Goal: Task Accomplishment & Management: Manage account settings

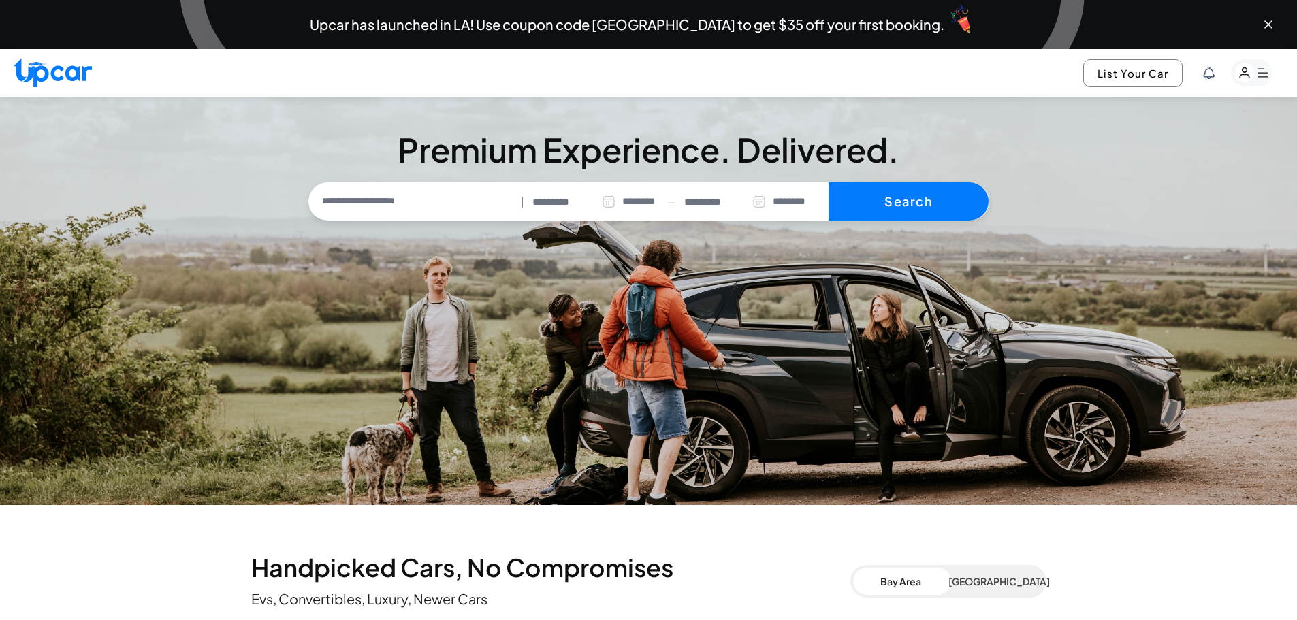
select select "********"
click at [1128, 73] on button "Switch to [GEOGRAPHIC_DATA]" at bounding box center [1080, 73] width 204 height 28
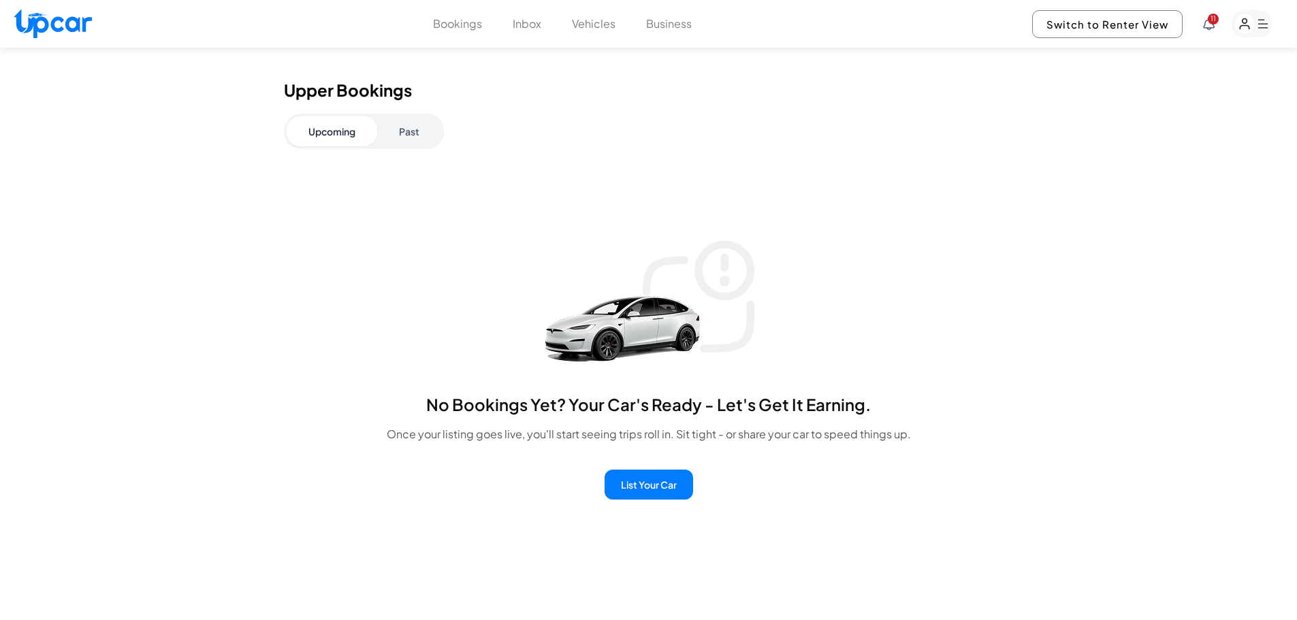
click at [425, 130] on button "Past" at bounding box center [409, 131] width 64 height 30
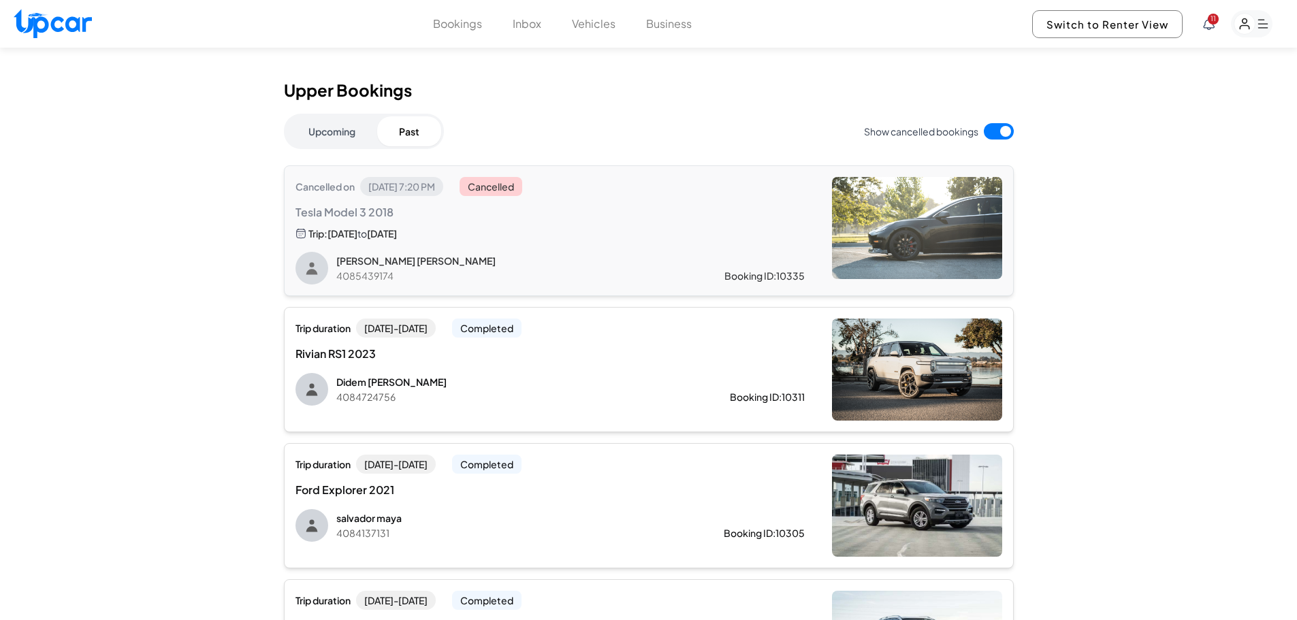
click at [442, 377] on p "Didem Kurt Treadwell" at bounding box center [511, 382] width 350 height 14
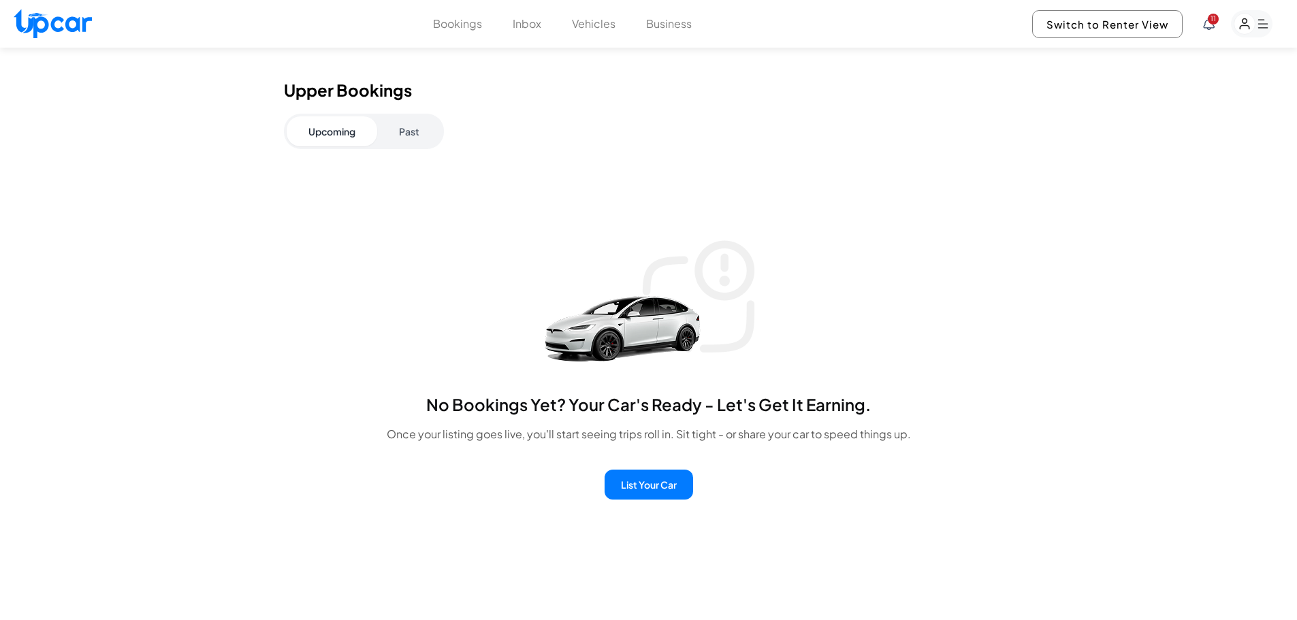
click at [412, 146] on button "Past" at bounding box center [409, 131] width 64 height 30
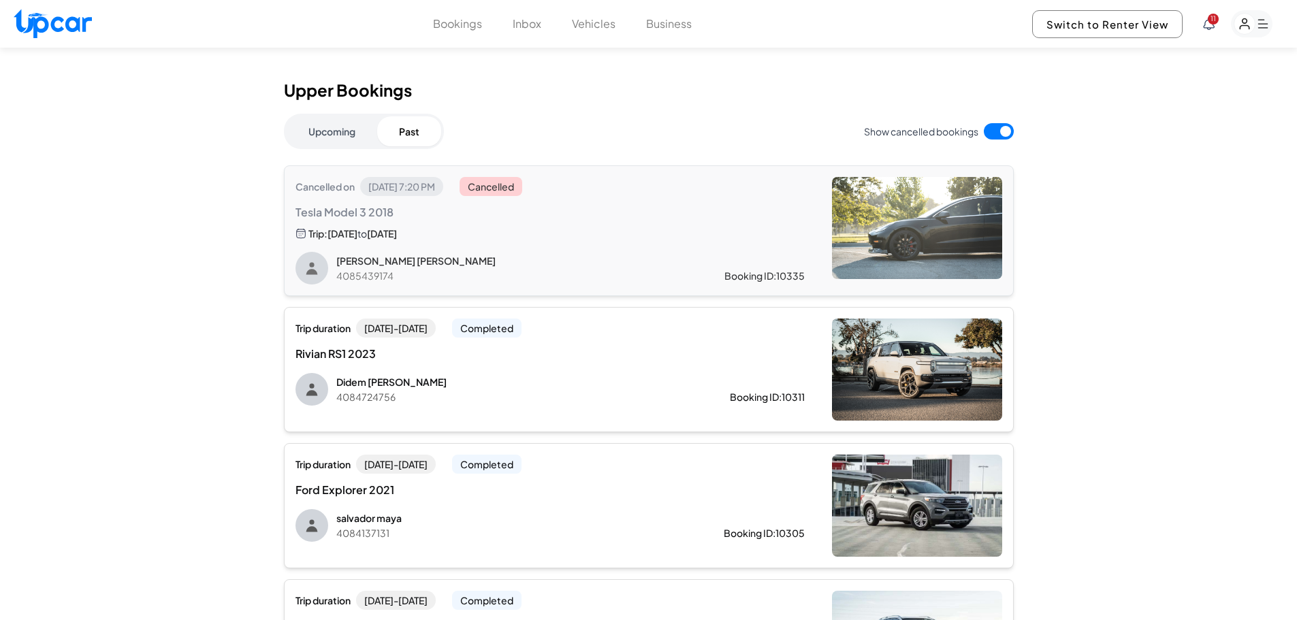
click at [593, 505] on div "Trip duration Fri, Sep 12 - Sun, Sep 14 Completed Ford Explorer 2021 salvador m…" at bounding box center [549, 498] width 509 height 87
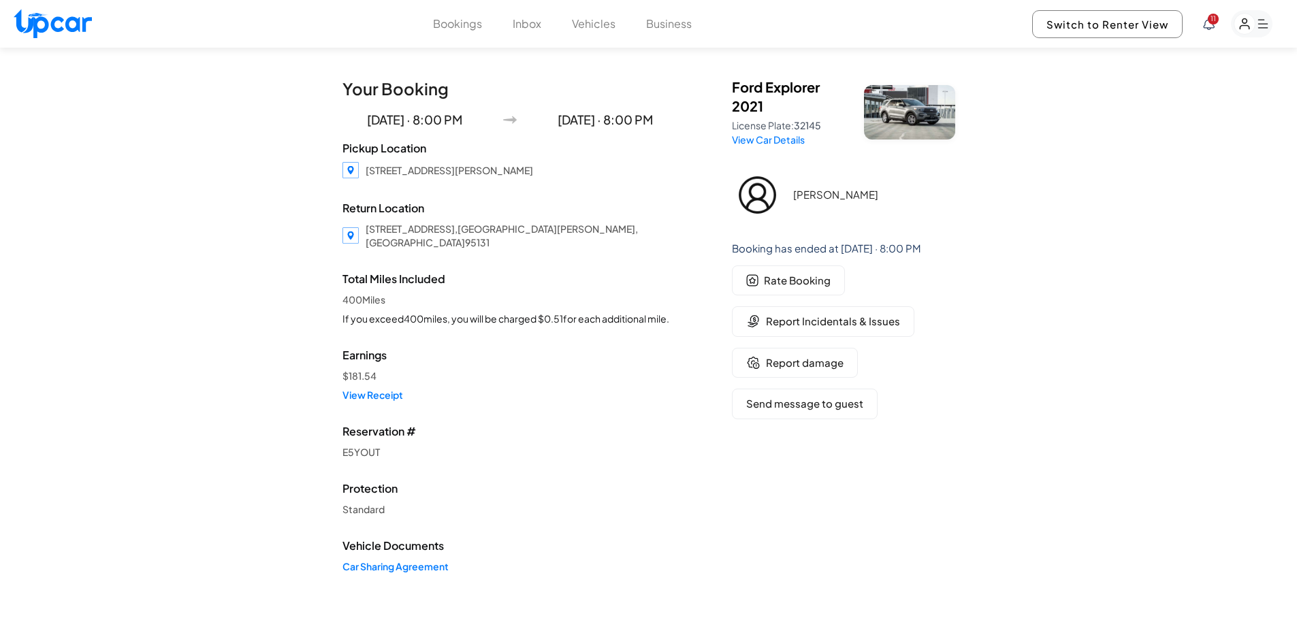
click at [1271, 18] on icon "button" at bounding box center [1252, 23] width 42 height 27
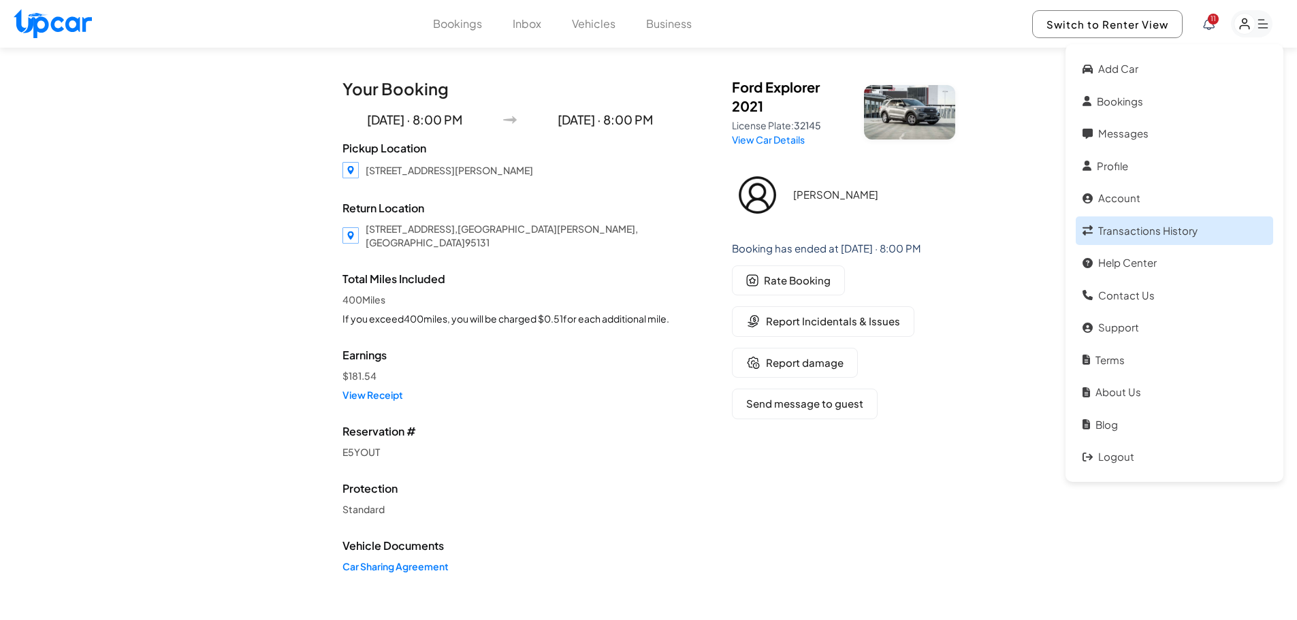
click at [1142, 237] on link "Transactions History" at bounding box center [1174, 231] width 197 height 29
select select "****"
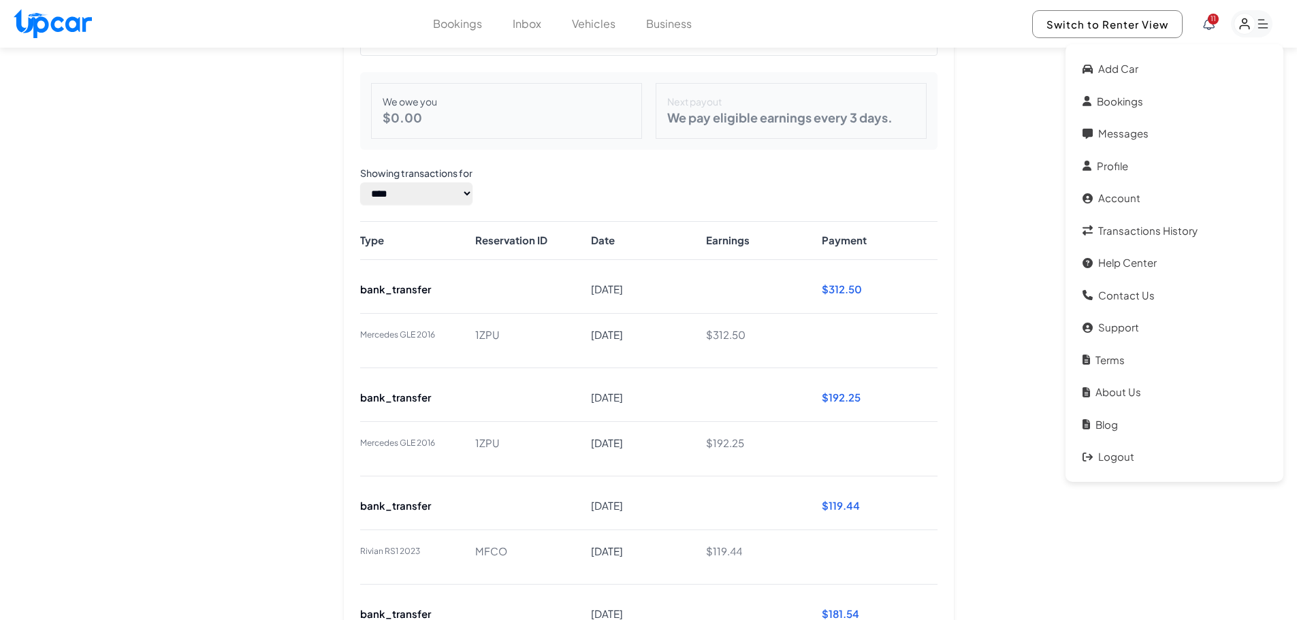
drag, startPoint x: 971, startPoint y: 253, endPoint x: 978, endPoint y: 280, distance: 28.2
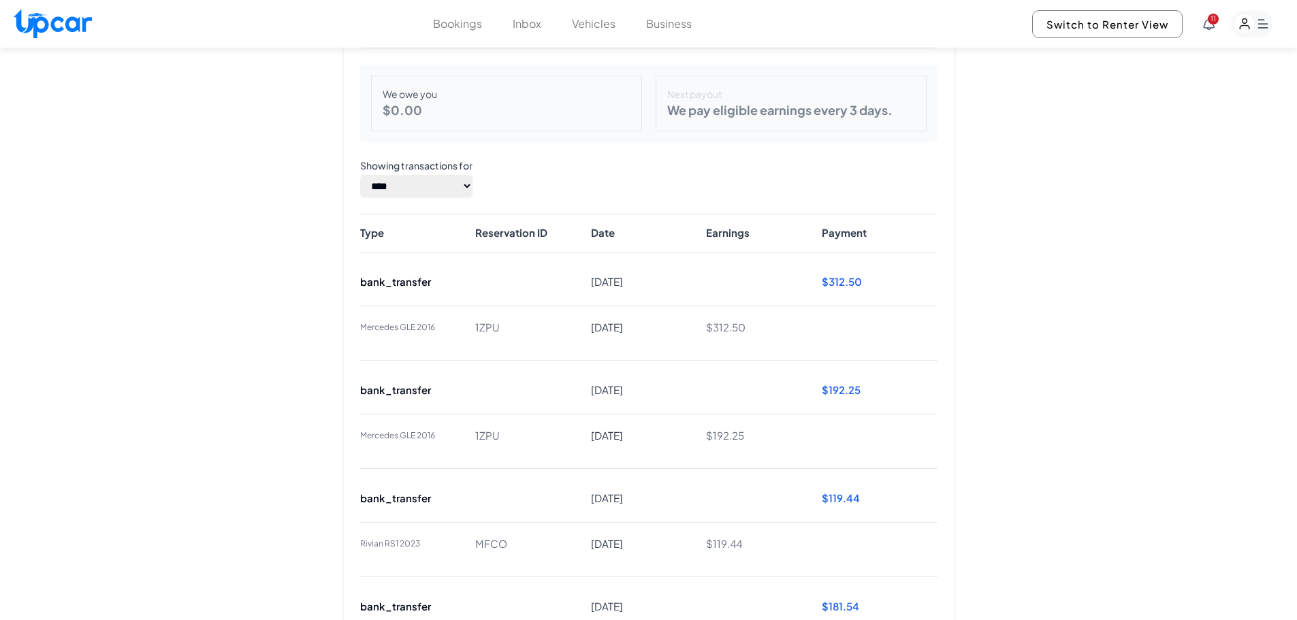
click at [492, 317] on div "Mercedes GLE 2016 1ZPU Sep 20, 2025 $ 312.50" at bounding box center [648, 328] width 577 height 44
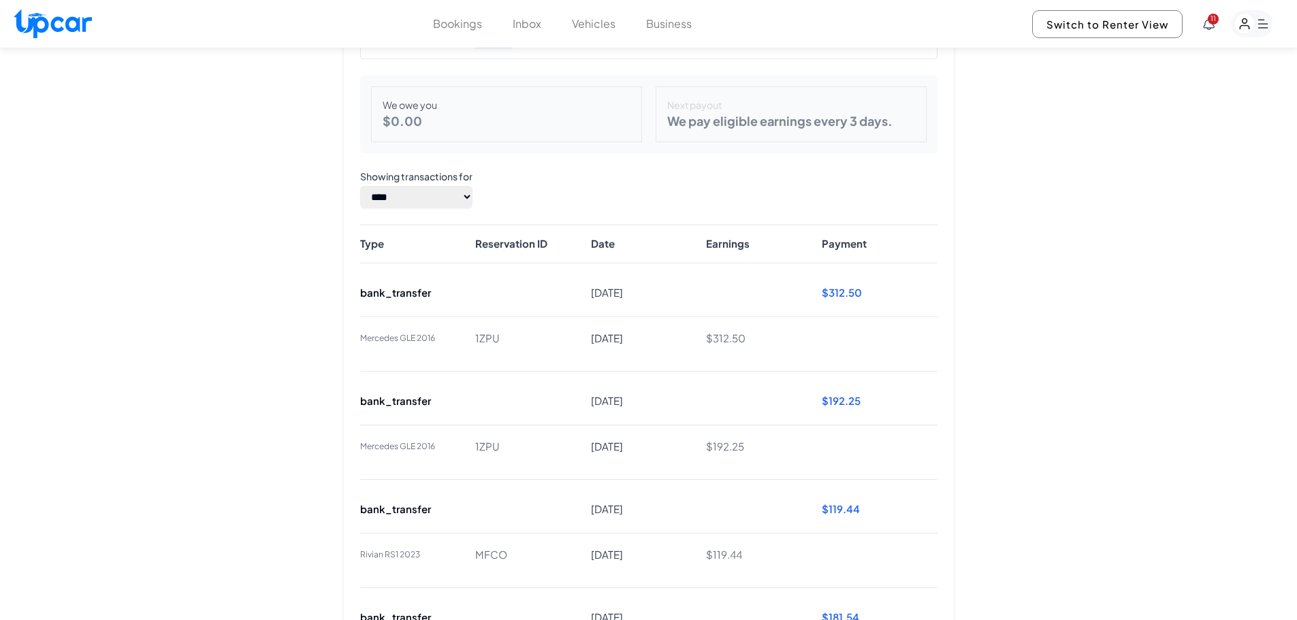
scroll to position [0, 0]
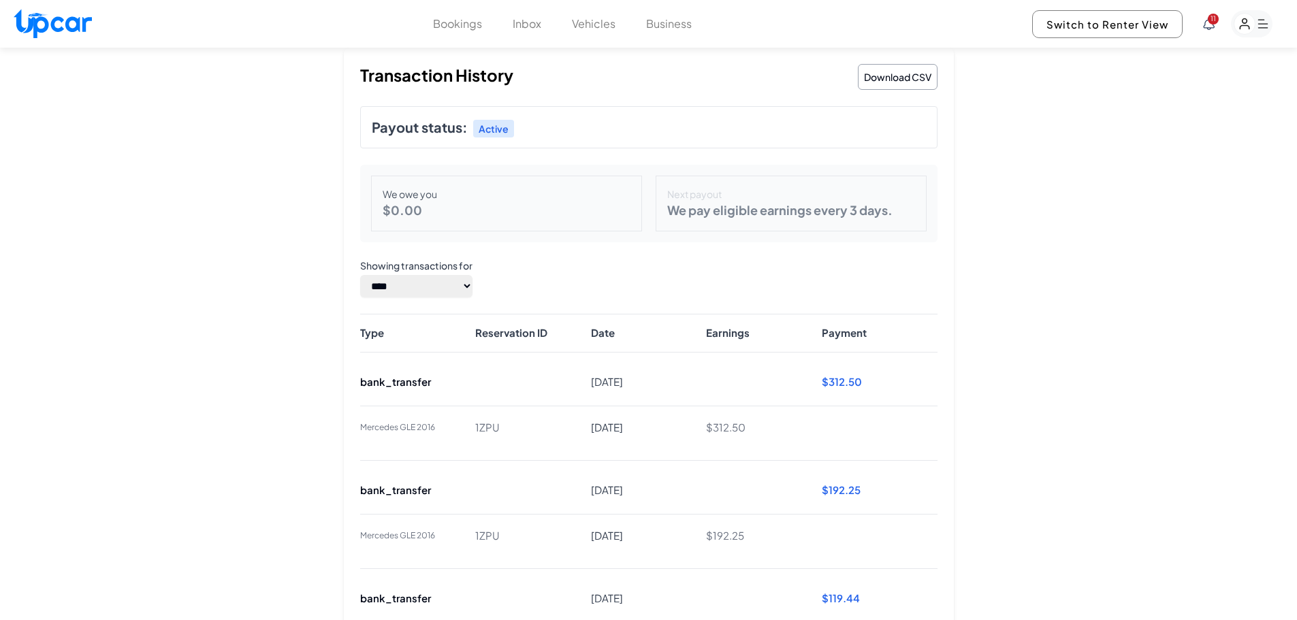
drag, startPoint x: 1044, startPoint y: 366, endPoint x: 675, endPoint y: 61, distance: 478.3
click at [669, 22] on button "Business" at bounding box center [669, 24] width 46 height 16
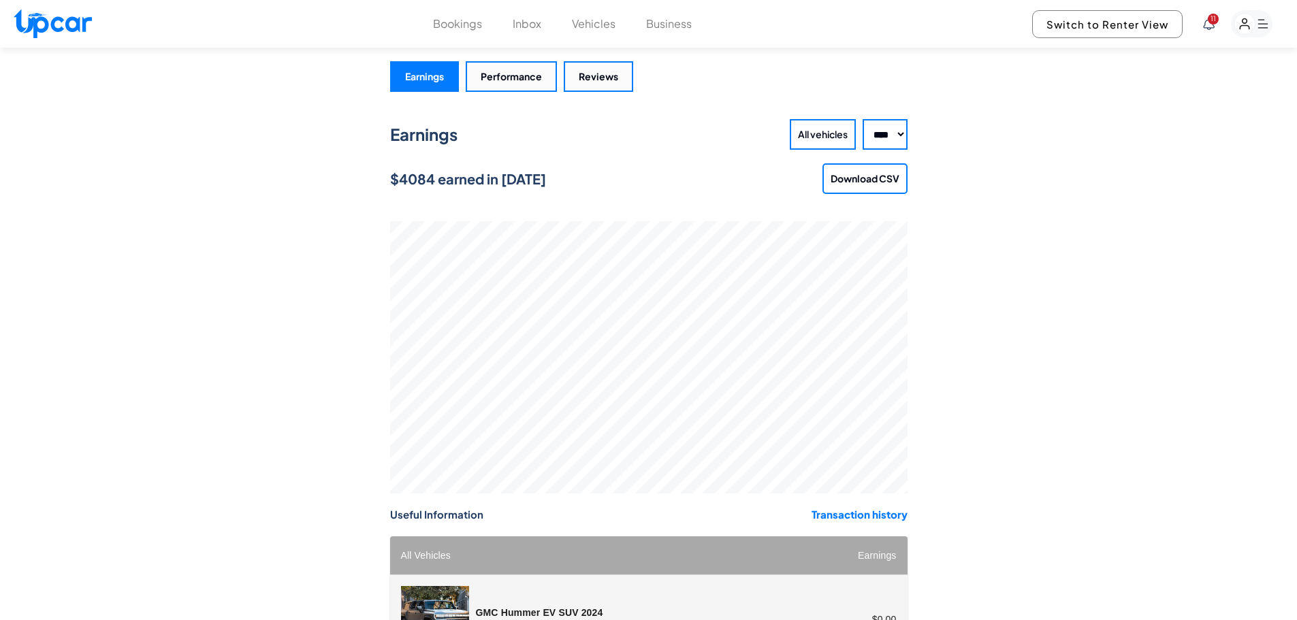
click at [448, 25] on button "Bookings" at bounding box center [457, 24] width 49 height 16
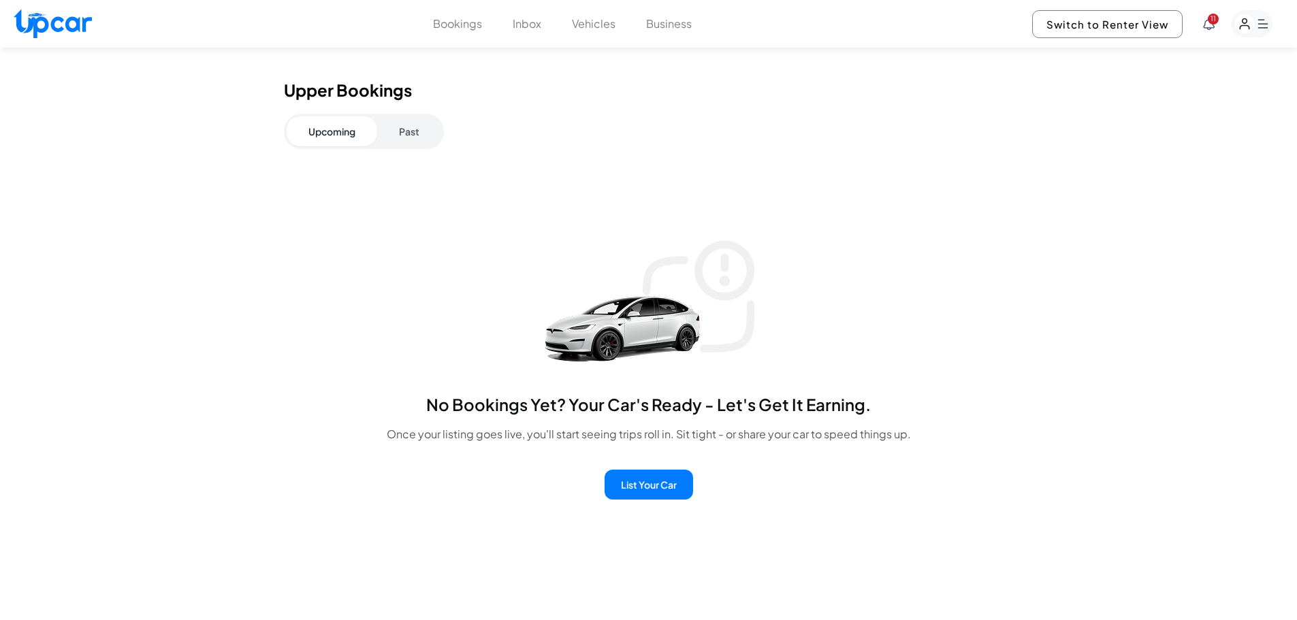
click at [423, 139] on button "Past" at bounding box center [409, 131] width 64 height 30
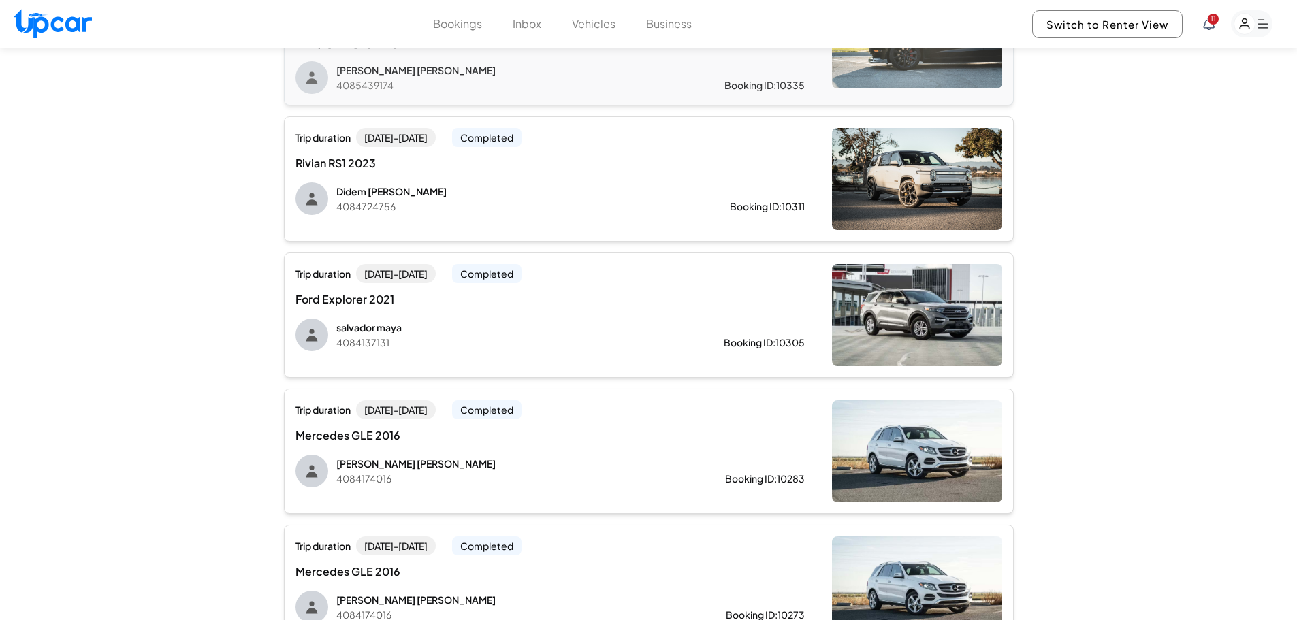
drag, startPoint x: 1179, startPoint y: 312, endPoint x: 1163, endPoint y: 353, distance: 44.6
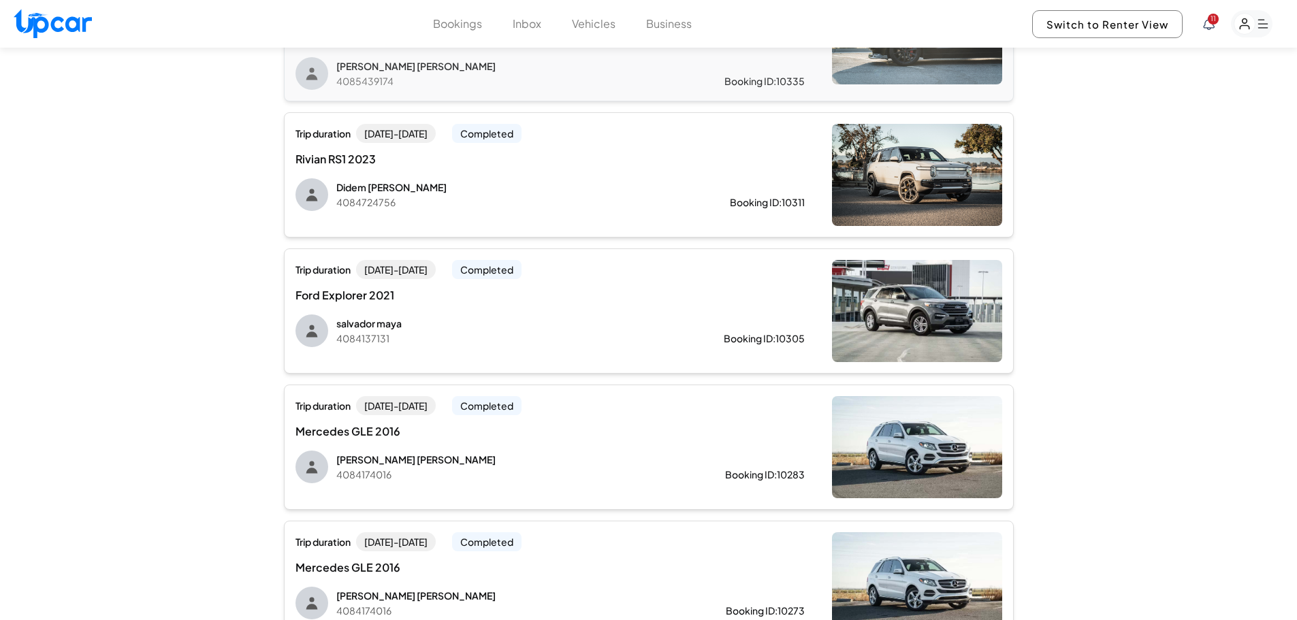
click at [566, 420] on div "Trip duration Wed, Sep 10 - Sat, Sep 20 Completed Mercedes GLE 2016 Melinda Nev…" at bounding box center [549, 439] width 509 height 87
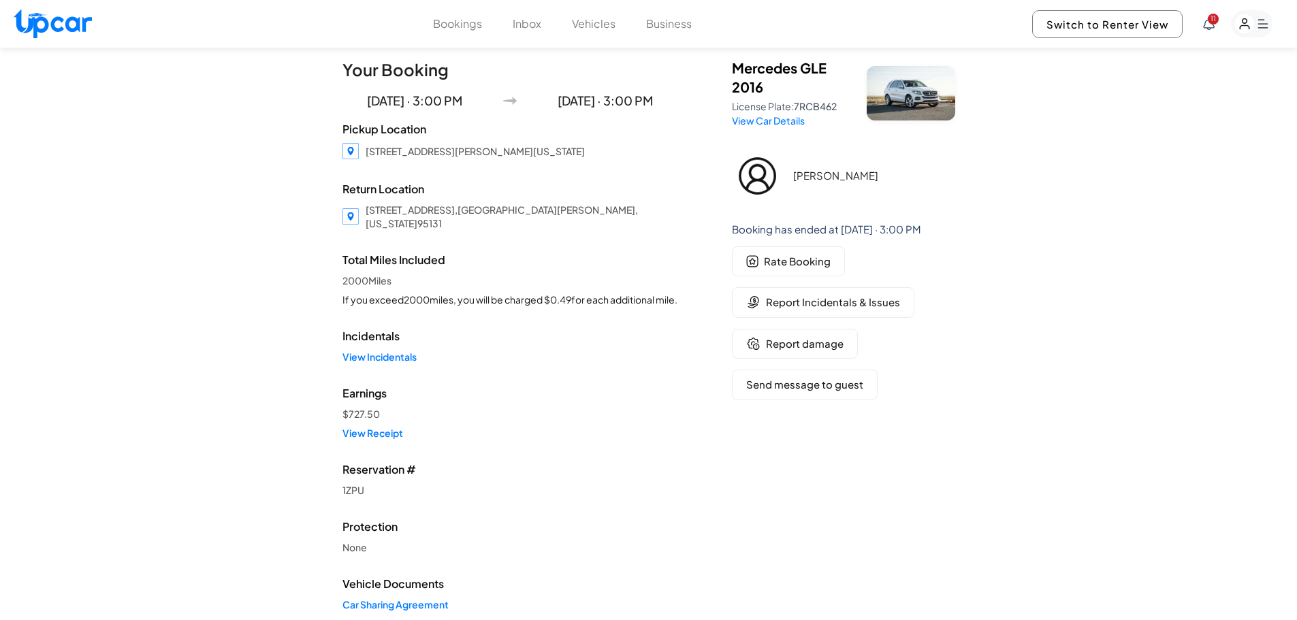
scroll to position [24, 0]
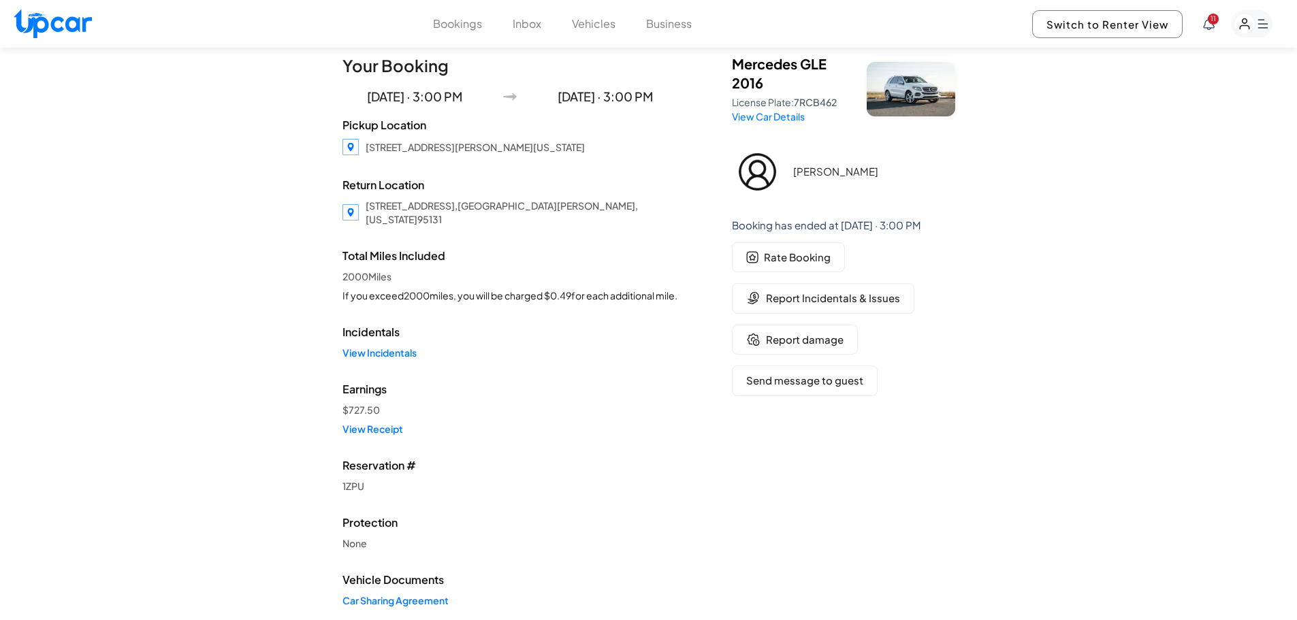
drag, startPoint x: 534, startPoint y: 393, endPoint x: 534, endPoint y: 411, distance: 17.7
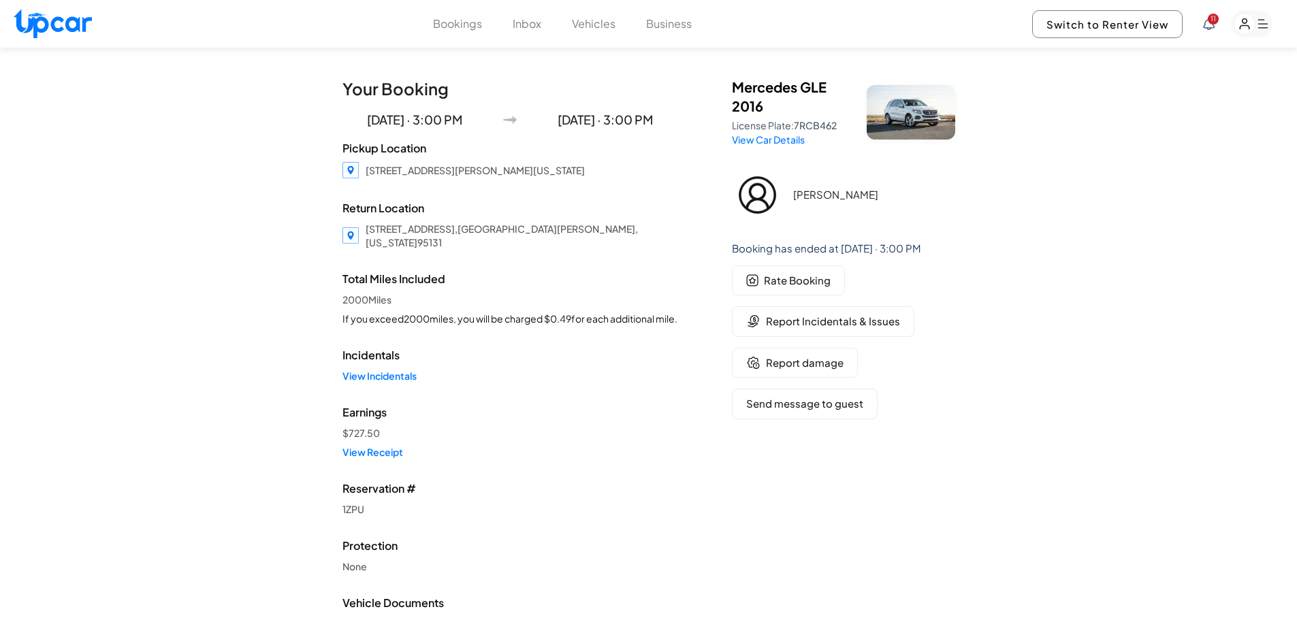
click at [1251, 31] on rect "button" at bounding box center [1244, 24] width 21 height 21
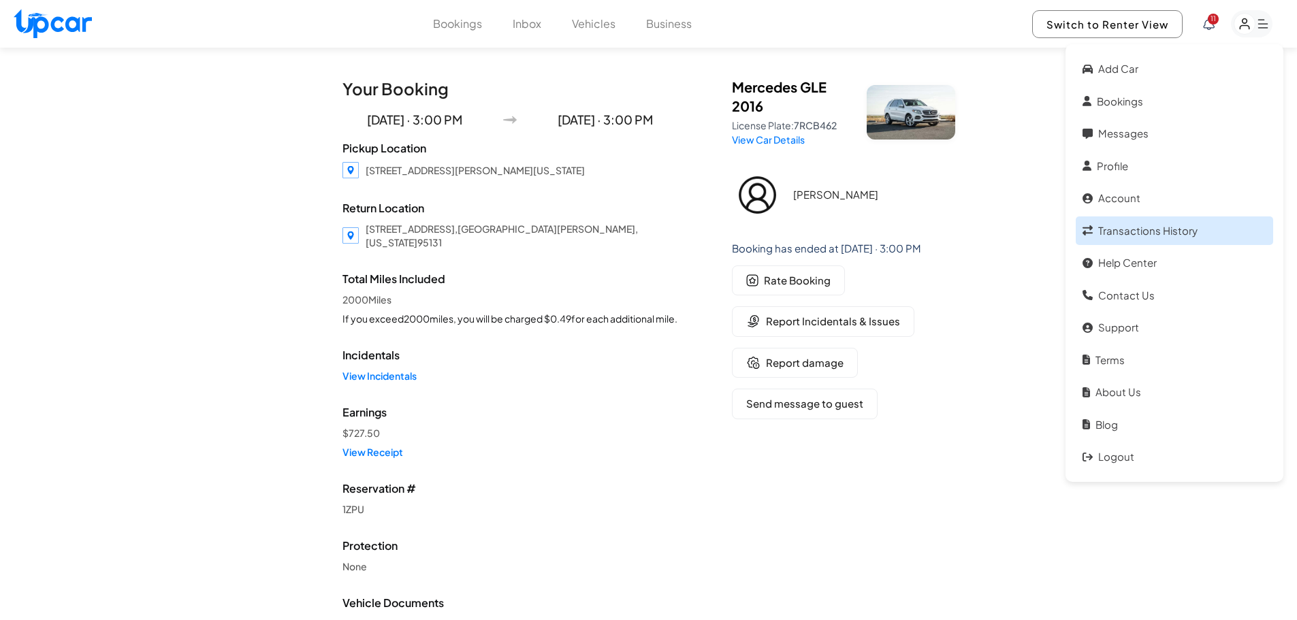
click at [1141, 230] on link "Transactions History" at bounding box center [1174, 231] width 197 height 29
select select "****"
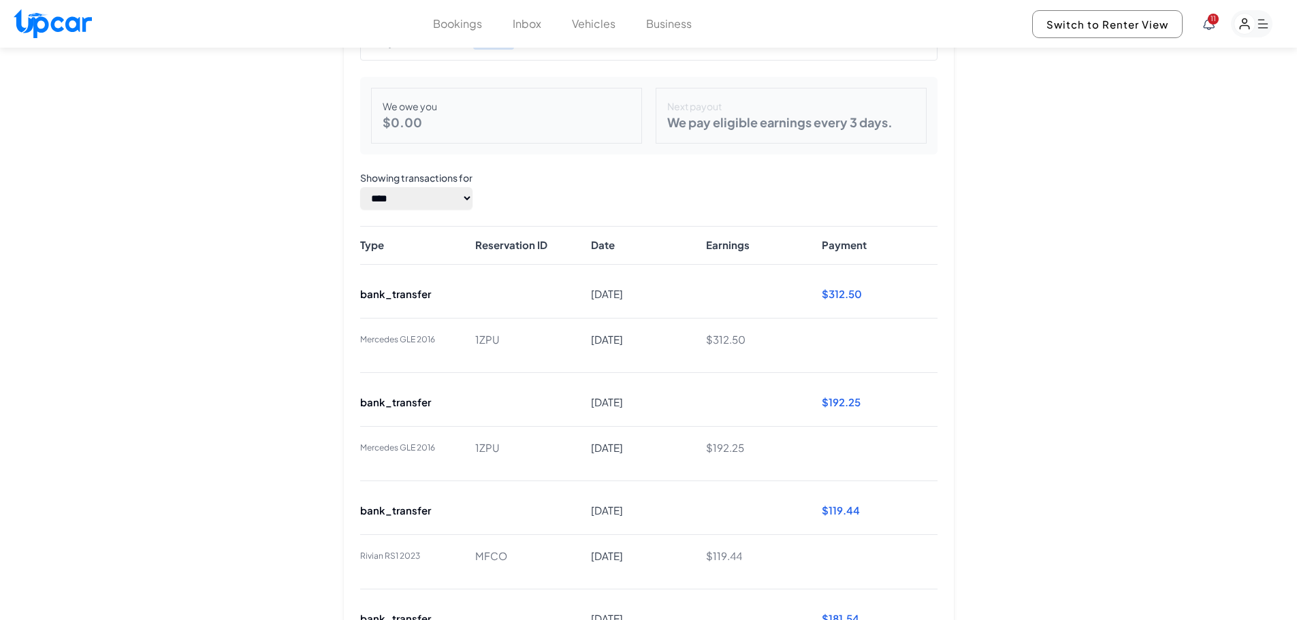
scroll to position [104, 0]
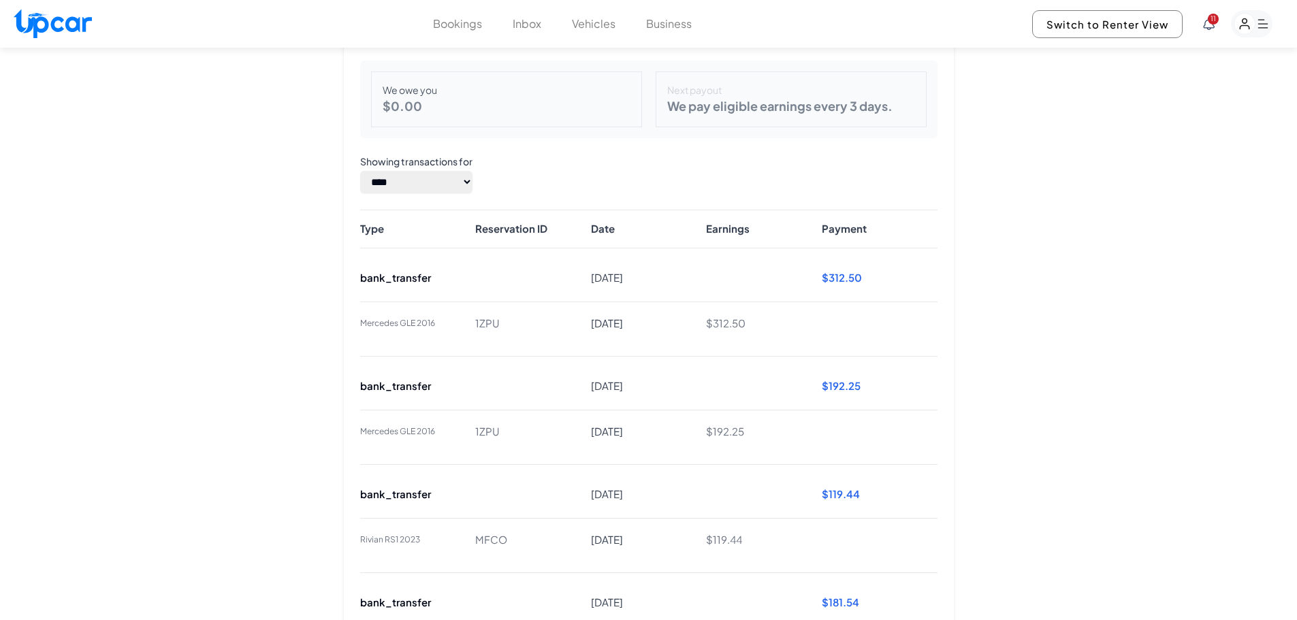
drag, startPoint x: 965, startPoint y: 313, endPoint x: 974, endPoint y: 345, distance: 33.7
